Goal: Navigation & Orientation: Find specific page/section

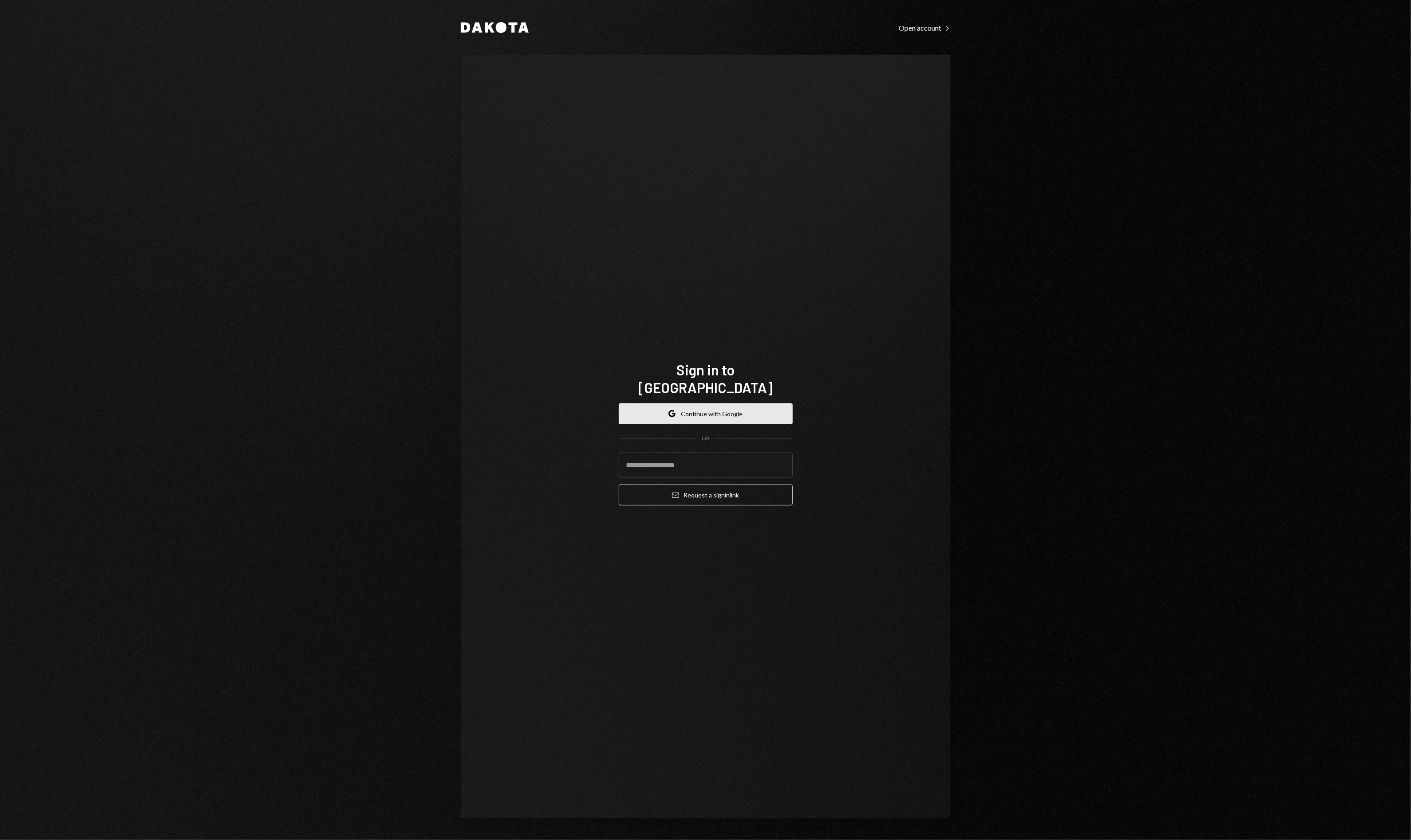
click at [617, 404] on div "Sign in to [GEOGRAPHIC_DATA] Google Continue with Google OR Email Request a sig…" at bounding box center [706, 437] width 196 height 223
click at [629, 406] on button "Google Continue with Google" at bounding box center [706, 414] width 174 height 21
click at [648, 411] on button "Google Continue with Google" at bounding box center [706, 414] width 174 height 21
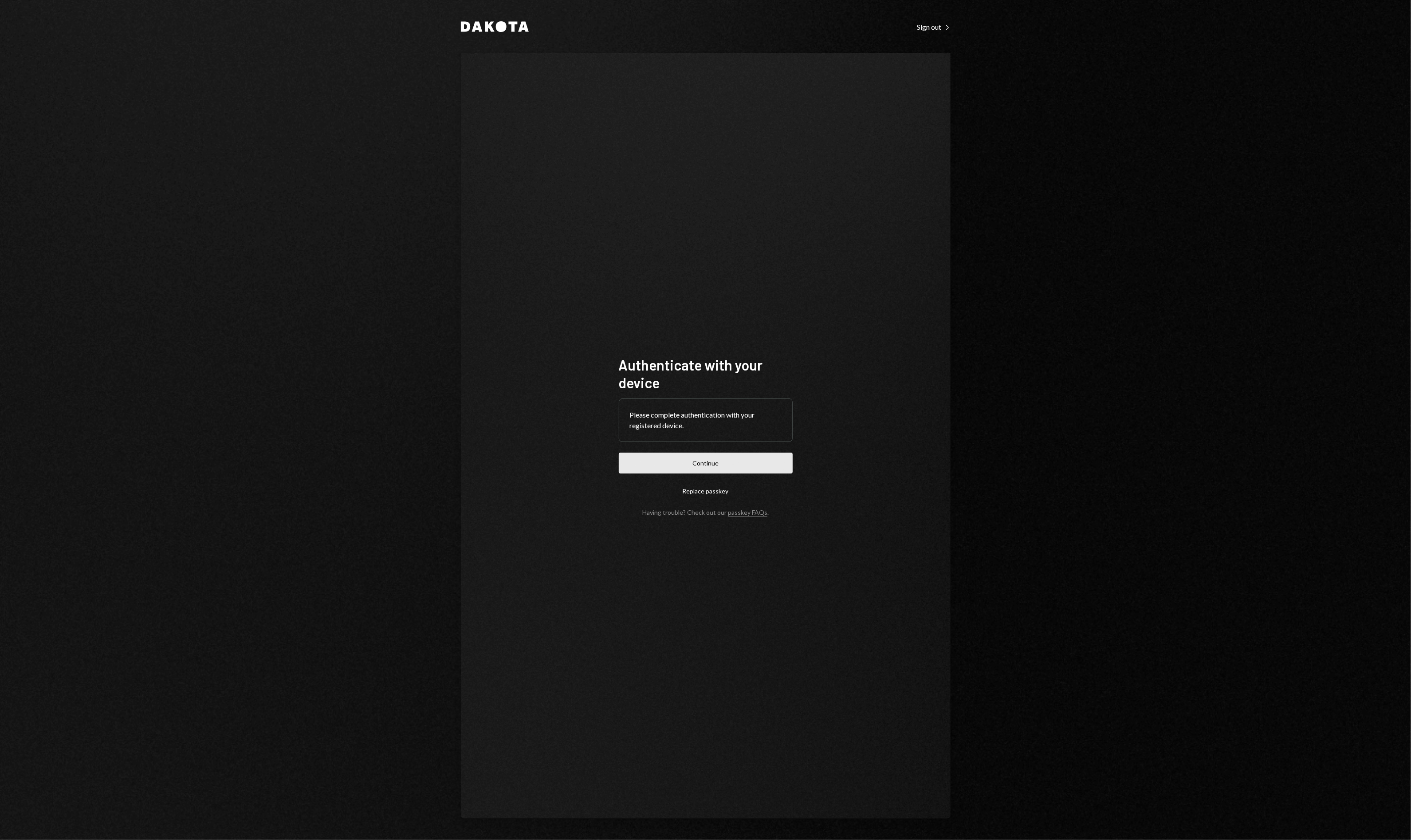
click at [725, 456] on button "Continue" at bounding box center [706, 463] width 174 height 21
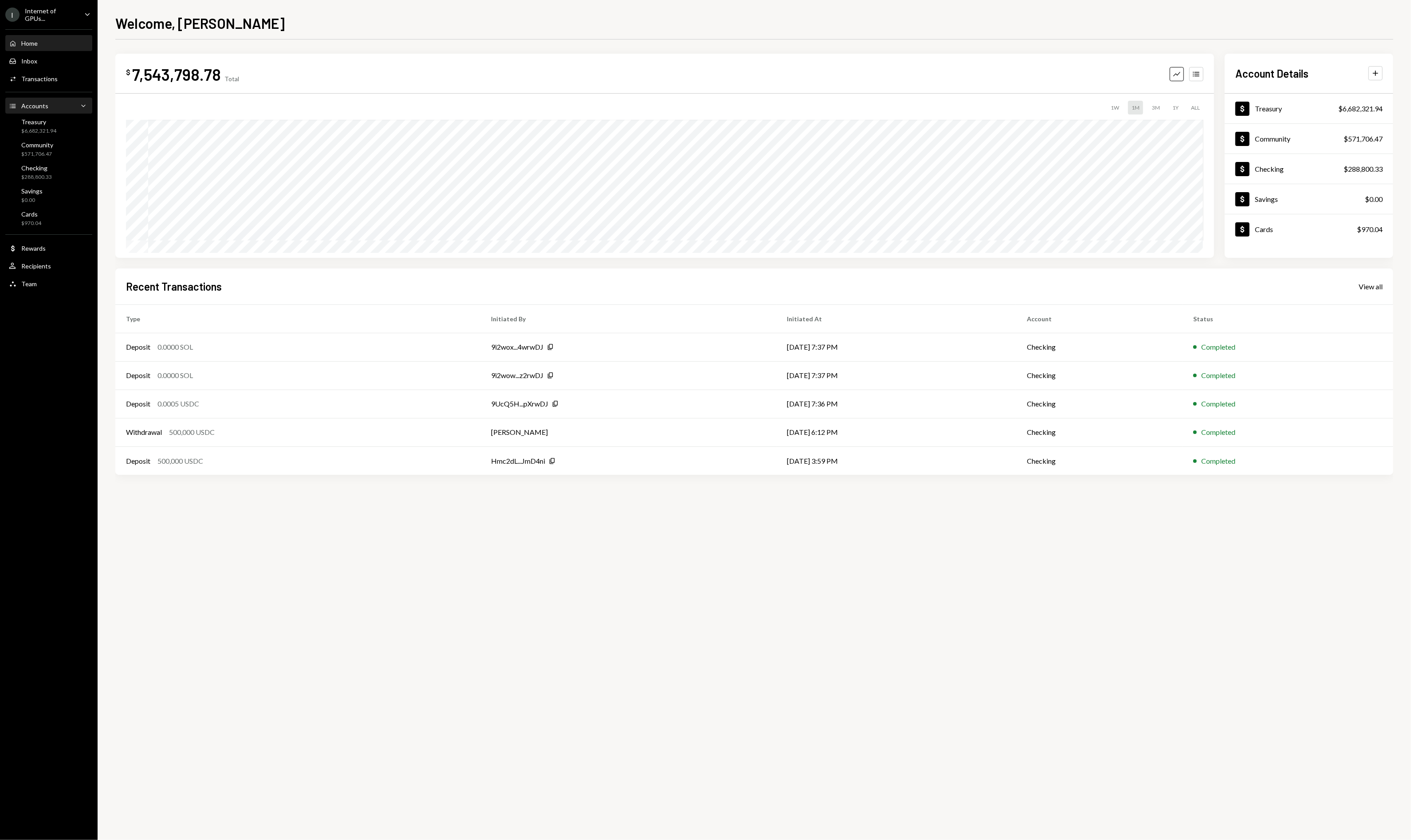
click at [33, 108] on div "Accounts" at bounding box center [34, 105] width 27 height 8
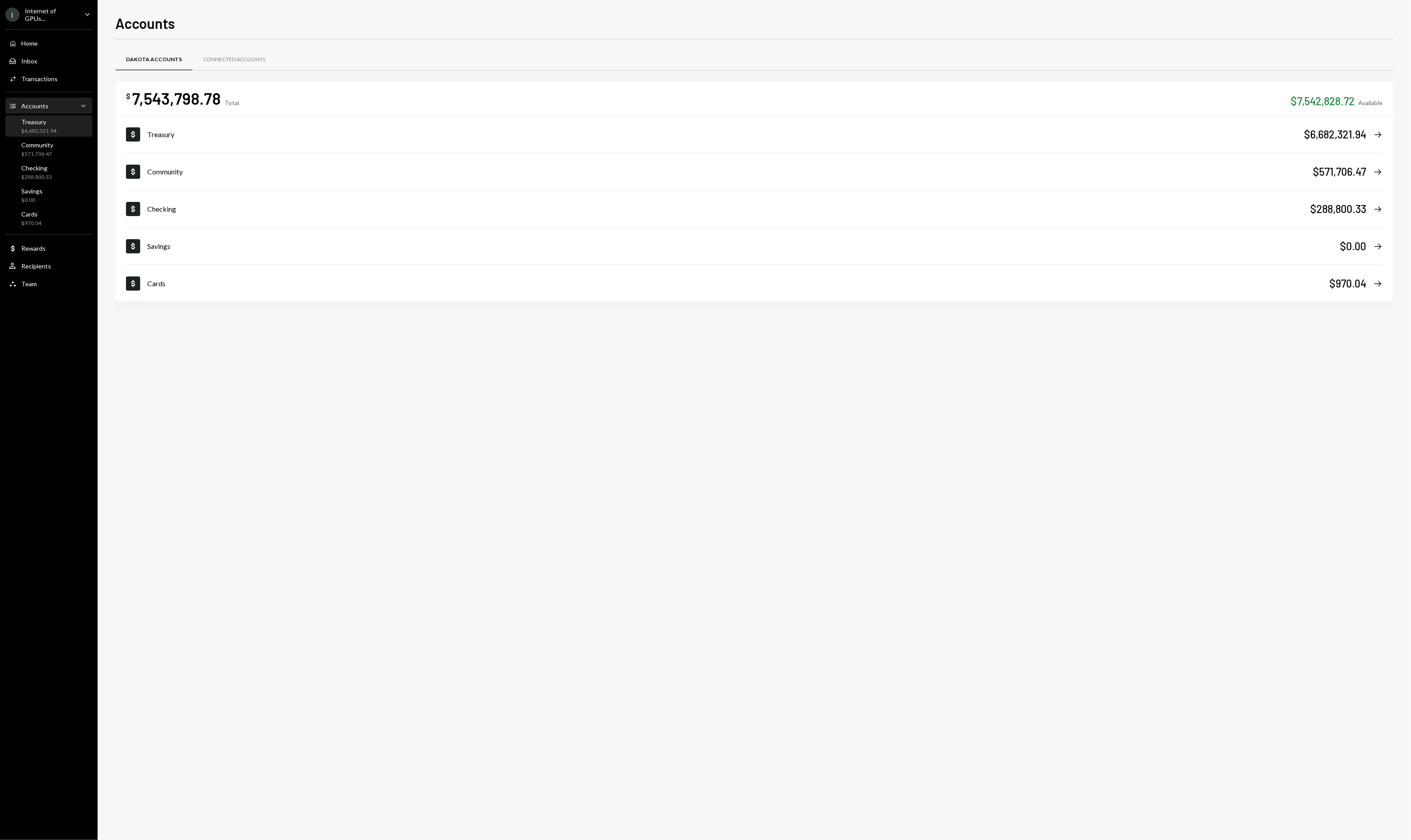
click at [48, 130] on div "$6,682,321.94" at bounding box center [39, 131] width 35 height 8
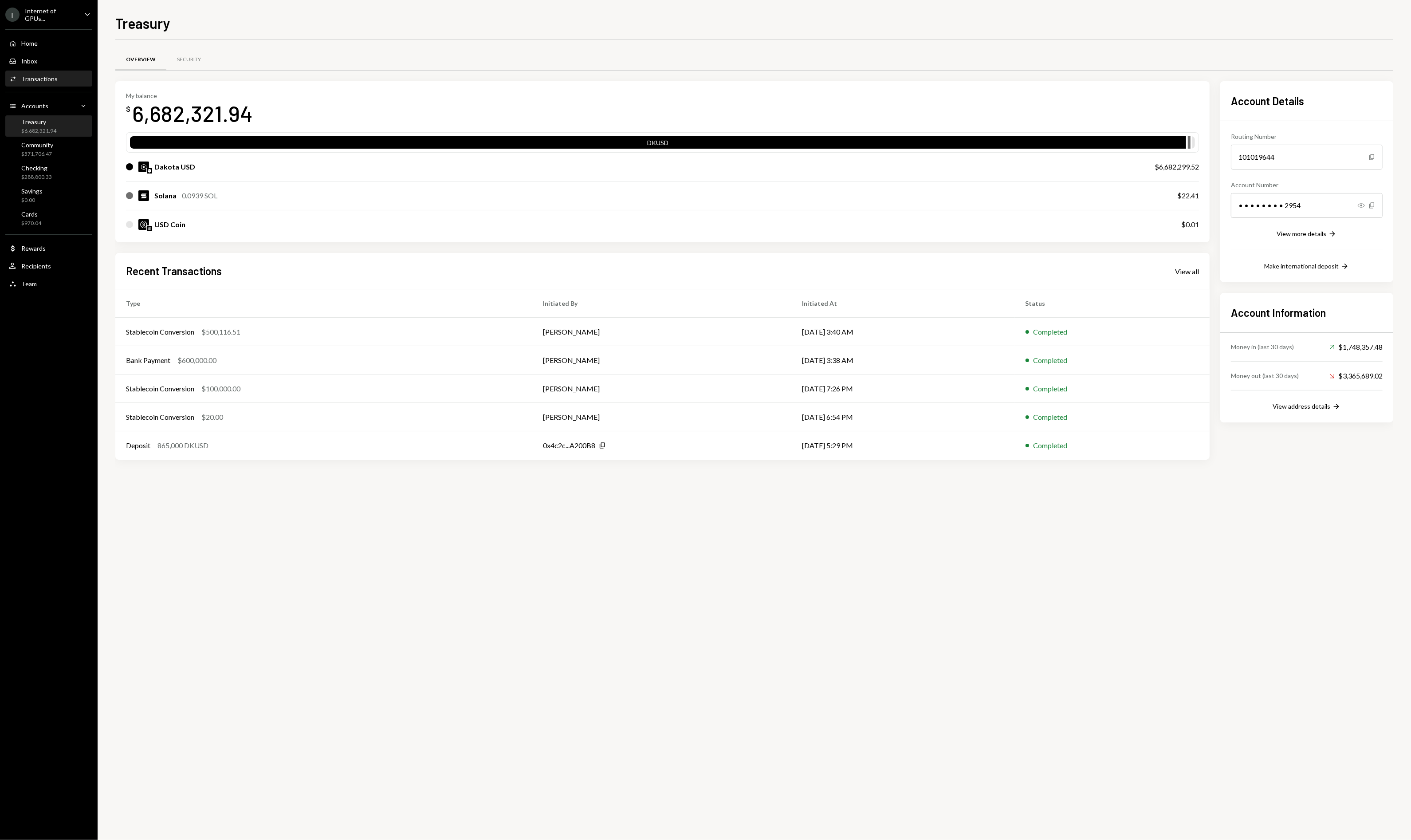
click at [54, 71] on div "Activities Transactions" at bounding box center [48, 78] width 80 height 15
